Goal: Task Accomplishment & Management: Complete application form

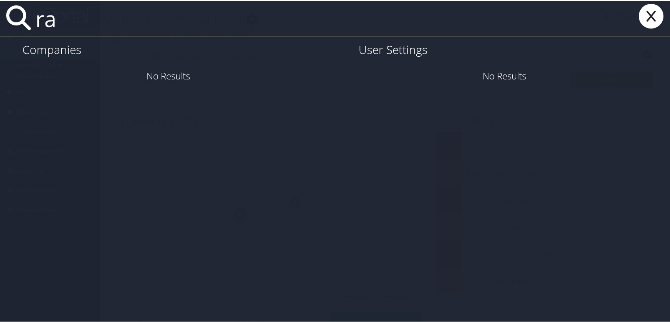
type input "r"
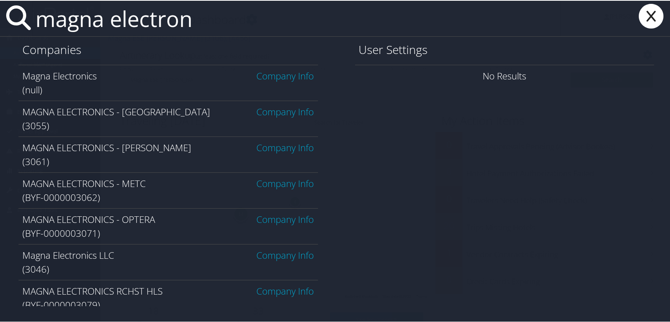
type input "magna electron"
click at [269, 147] on link "Company Info" at bounding box center [285, 146] width 57 height 13
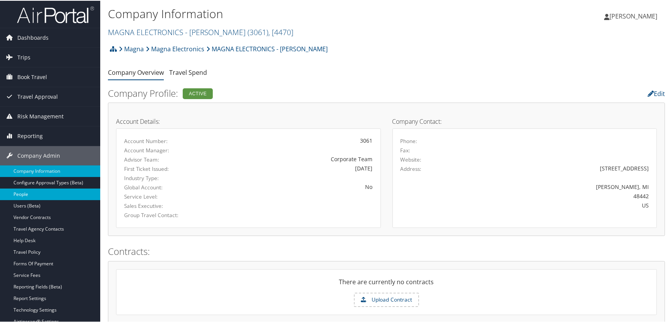
click at [40, 192] on link "People" at bounding box center [50, 194] width 100 height 12
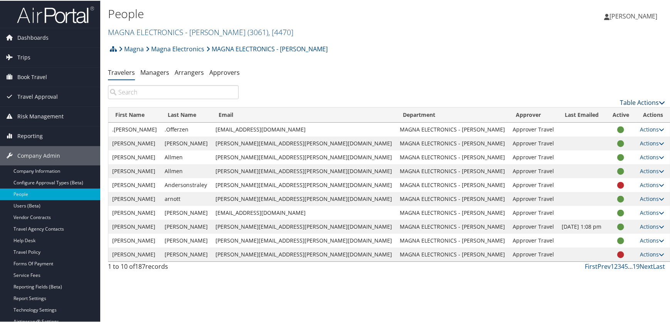
click at [638, 101] on link "Table Actions" at bounding box center [642, 101] width 45 height 8
click at [580, 113] on link "Add New User" at bounding box center [610, 113] width 101 height 13
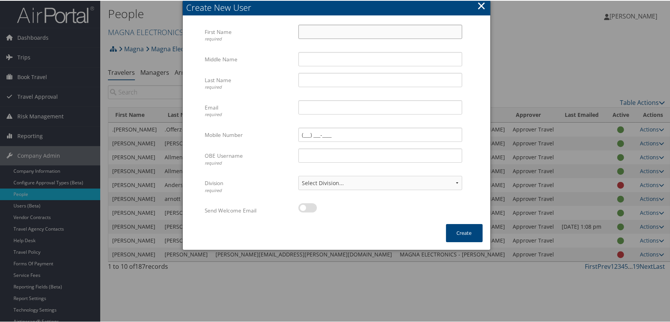
click at [329, 32] on input "First Name required" at bounding box center [380, 31] width 164 height 14
type input "Randall"
type input "V"
type input "Paul"
type input "Volz"
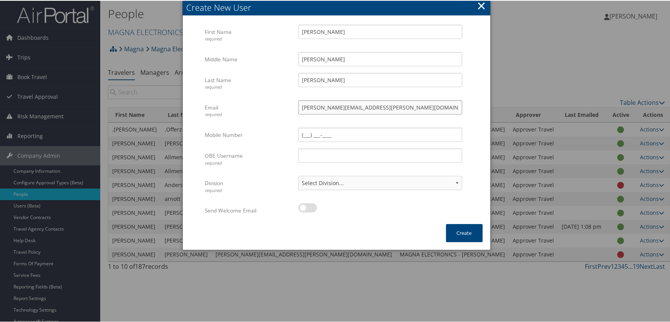
type input "randall.volz@magna.com"
type input "R"
type input "randall.volz@magna.hmhf"
click at [445, 180] on select "Select Division... Division: MAGNA ELECTRONICS - HOLLY Division: Default Travel…" at bounding box center [380, 182] width 164 height 14
select select "43728"
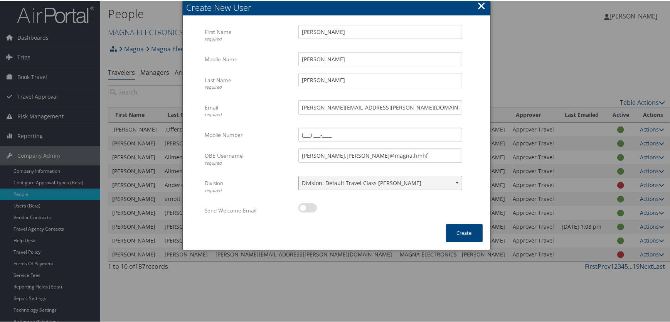
click at [298, 175] on select "Select Division... Division: MAGNA ELECTRONICS - HOLLY Division: Default Travel…" at bounding box center [380, 182] width 164 height 14
click at [459, 232] on button "Create" at bounding box center [464, 232] width 37 height 18
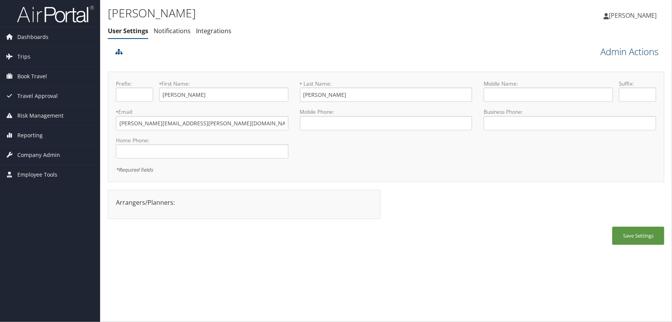
click at [615, 51] on link "Admin Actions" at bounding box center [630, 51] width 58 height 13
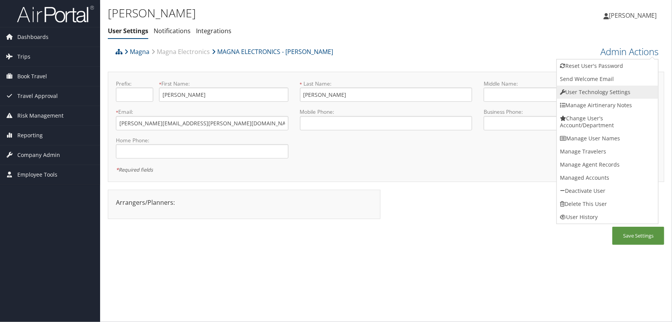
click at [590, 92] on link "User Technology Settings" at bounding box center [607, 92] width 101 height 13
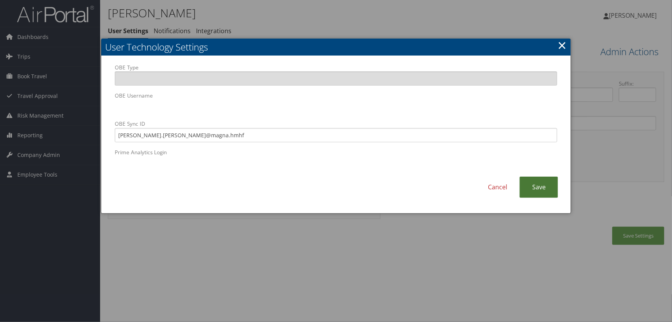
click at [546, 192] on link "Save" at bounding box center [539, 187] width 39 height 21
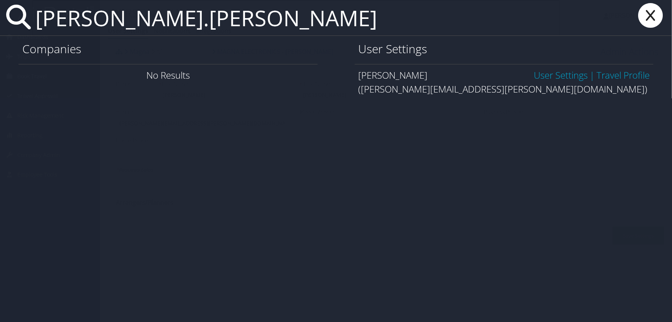
type input "matthew.burd"
click at [563, 74] on link "User Settings" at bounding box center [561, 75] width 54 height 13
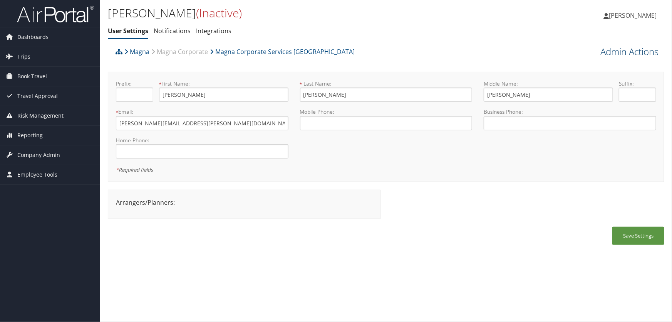
click at [622, 52] on link "Admin Actions" at bounding box center [630, 51] width 58 height 13
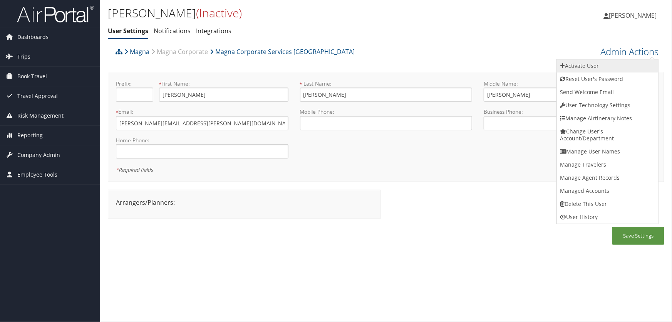
click at [590, 65] on link "Activate User" at bounding box center [607, 65] width 101 height 13
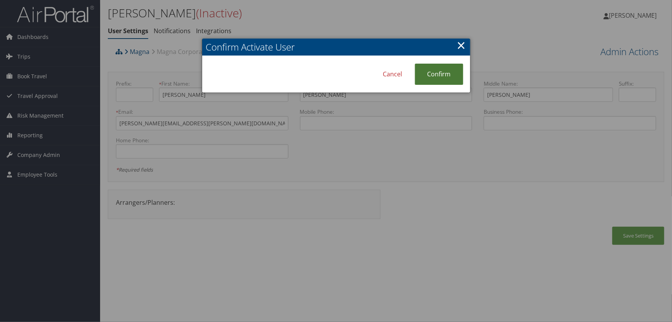
click at [448, 72] on link "Confirm" at bounding box center [439, 74] width 49 height 21
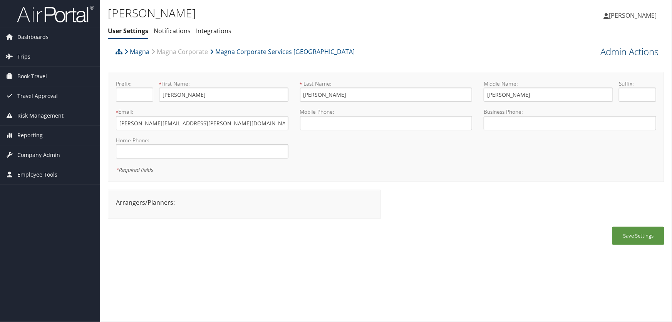
click at [629, 54] on link "Admin Actions" at bounding box center [630, 51] width 58 height 13
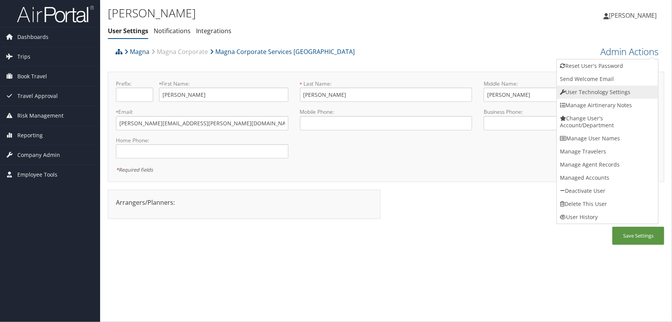
click at [588, 92] on link "User Technology Settings" at bounding box center [607, 92] width 101 height 13
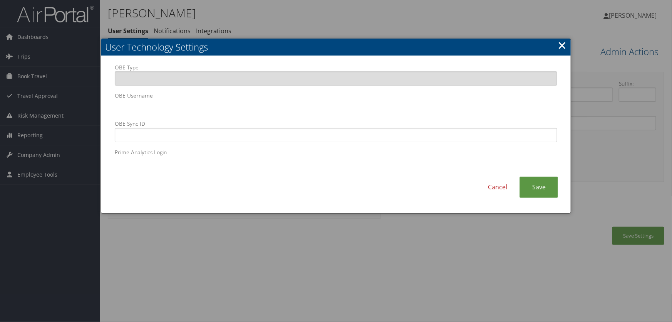
click at [85, 112] on body "Menu Dashboards ► AirPortal 360™ (Manager) AirPortal 360™ (Agent) My Travel Das…" at bounding box center [336, 161] width 672 height 322
click at [277, 136] on input "OBE Sync ID" at bounding box center [336, 135] width 443 height 14
paste input "matthew.burd@magna.hmhf"
type input "matthew.burd@magna.hmhf"
click at [542, 187] on link "Save" at bounding box center [539, 187] width 39 height 21
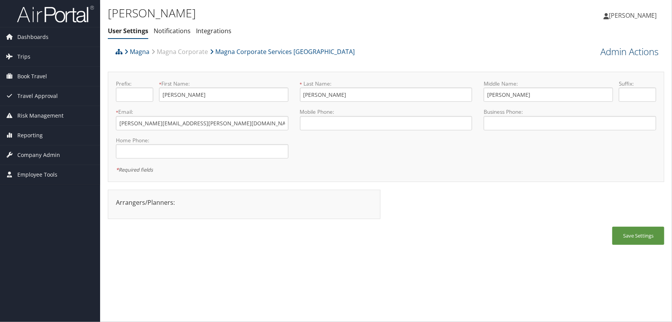
click at [612, 52] on link "Admin Actions" at bounding box center [630, 51] width 58 height 13
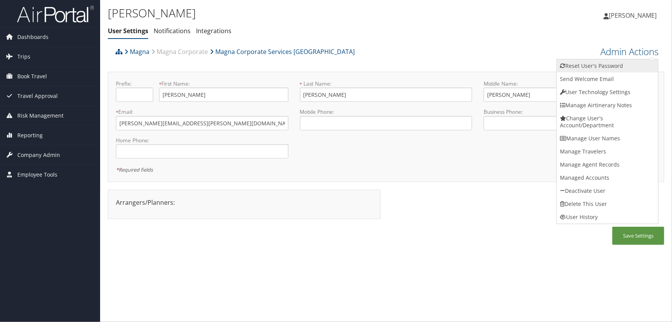
click at [577, 66] on link "Reset User's Password" at bounding box center [607, 65] width 101 height 13
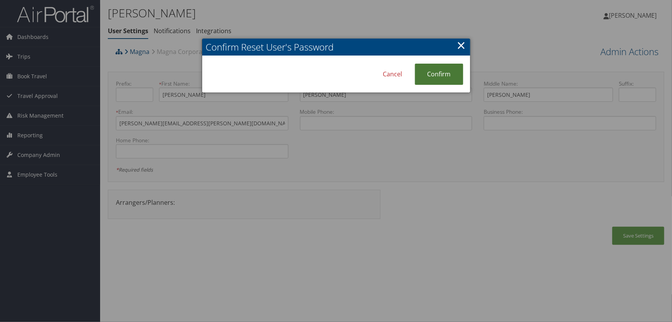
click at [431, 72] on link "Confirm" at bounding box center [439, 74] width 49 height 21
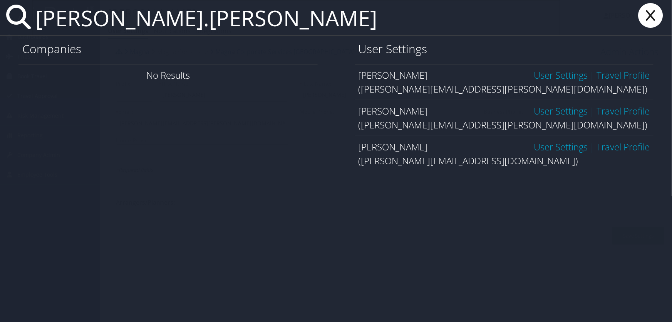
type input "[PERSON_NAME].[PERSON_NAME]"
click at [552, 149] on link "User Settings" at bounding box center [561, 146] width 54 height 13
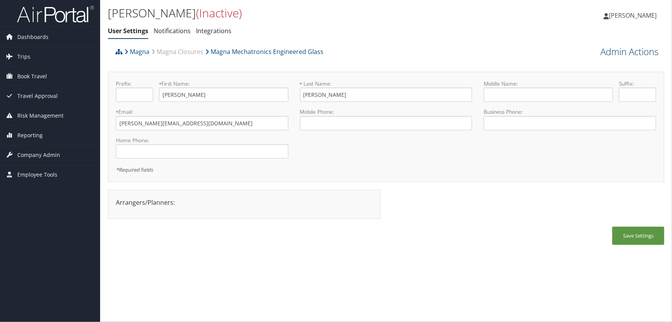
click at [612, 52] on link "Admin Actions" at bounding box center [630, 51] width 58 height 13
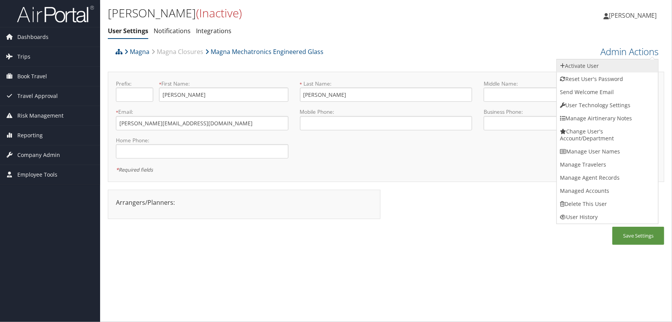
click at [584, 66] on link "Activate User" at bounding box center [607, 65] width 101 height 13
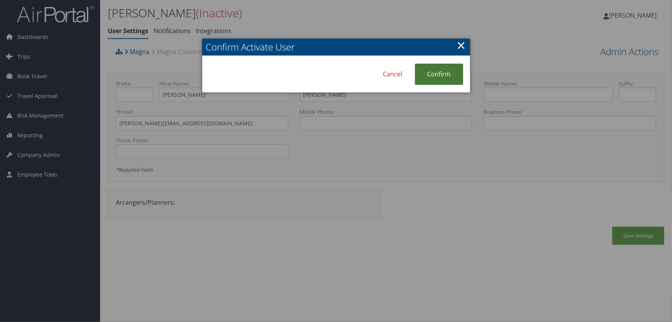
click at [443, 77] on link "Confirm" at bounding box center [439, 74] width 49 height 21
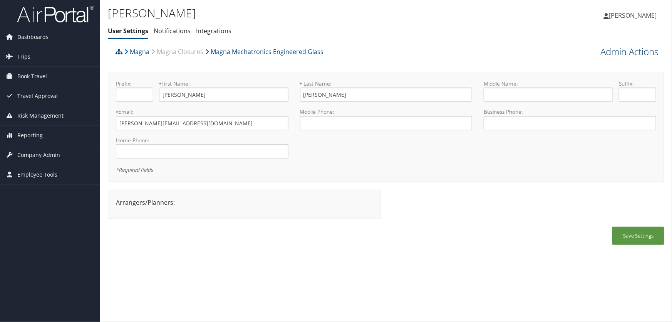
click at [619, 50] on link "Admin Actions" at bounding box center [630, 51] width 58 height 13
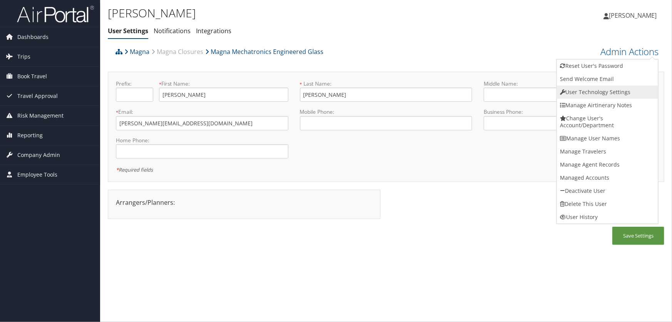
click at [579, 92] on link "User Technology Settings" at bounding box center [607, 92] width 101 height 13
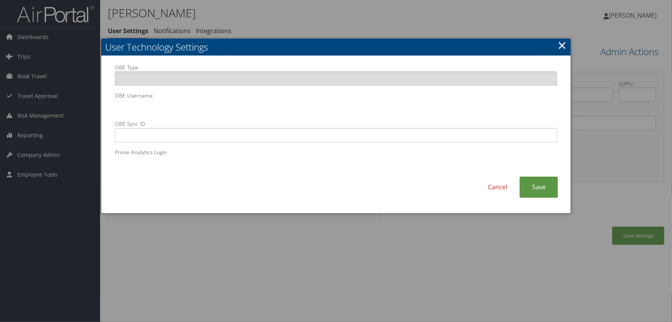
click at [52, 101] on body "Menu Dashboards ► AirPortal 360™ (Manager) AirPortal 360™ (Agent) My Travel Das…" at bounding box center [336, 161] width 672 height 322
click at [244, 139] on input "OBE Sync ID" at bounding box center [336, 135] width 443 height 14
paste input "[PERSON_NAME]@magna.hmhf"
type input "[PERSON_NAME]@magna.hmhf"
click at [539, 187] on link "Save" at bounding box center [539, 187] width 39 height 21
